Goal: Transaction & Acquisition: Purchase product/service

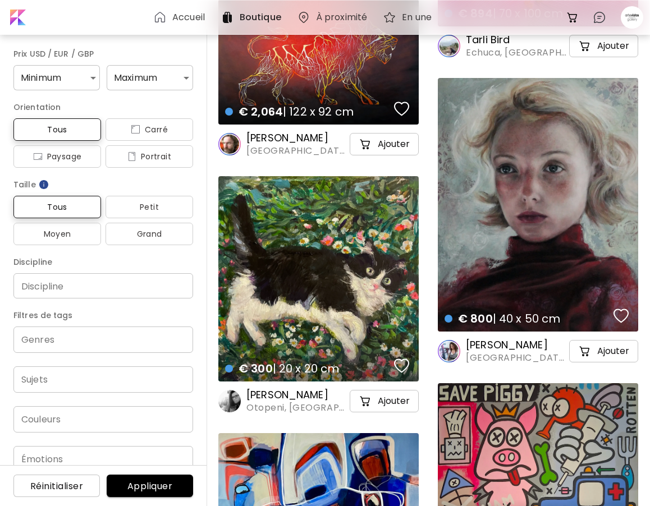
scroll to position [3402, 0]
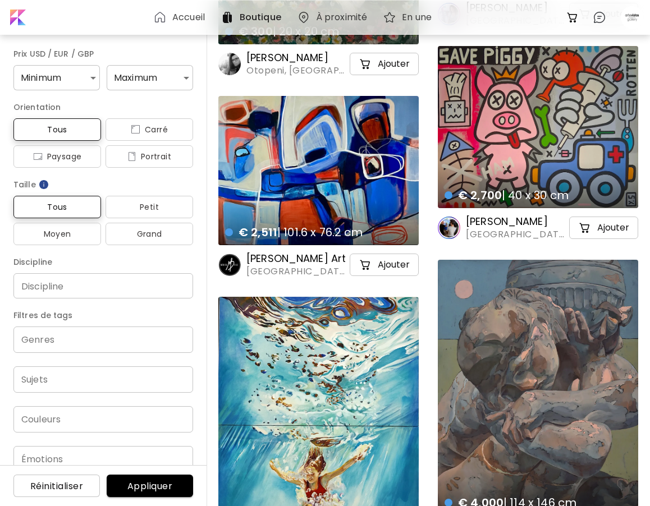
click at [171, 12] on div "Accueil" at bounding box center [181, 17] width 56 height 13
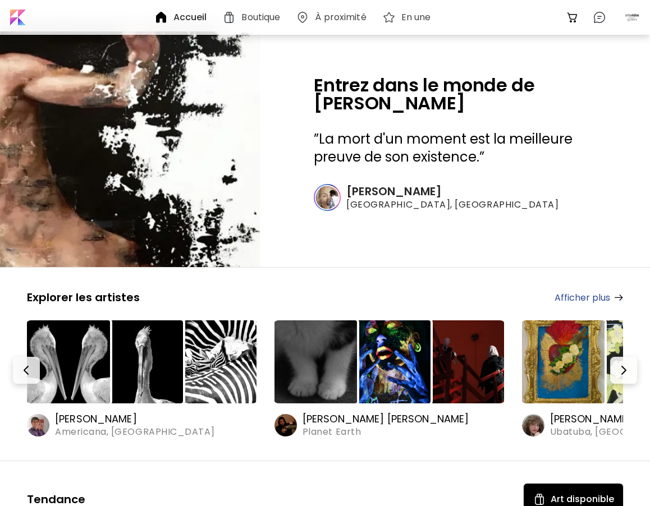
click at [363, 189] on h6 "Cesar Biojo" at bounding box center [452, 191] width 212 height 15
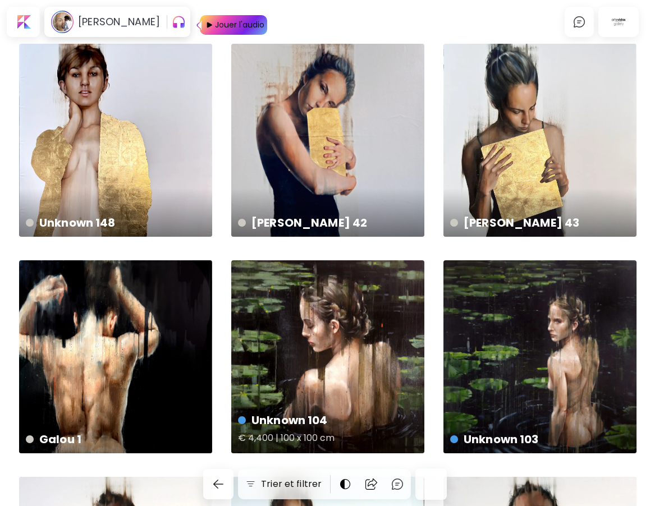
click at [411, 359] on div "Unknown 104 € 4,400 | 100 x 100 cm" at bounding box center [327, 356] width 193 height 193
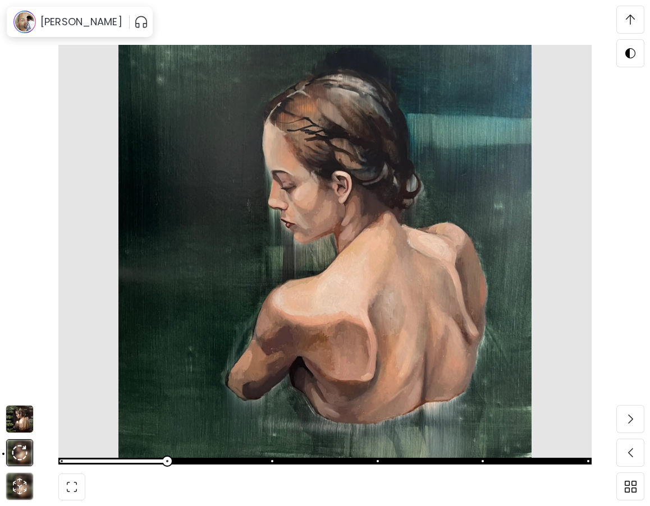
scroll to position [2718, 0]
